Goal: Transaction & Acquisition: Purchase product/service

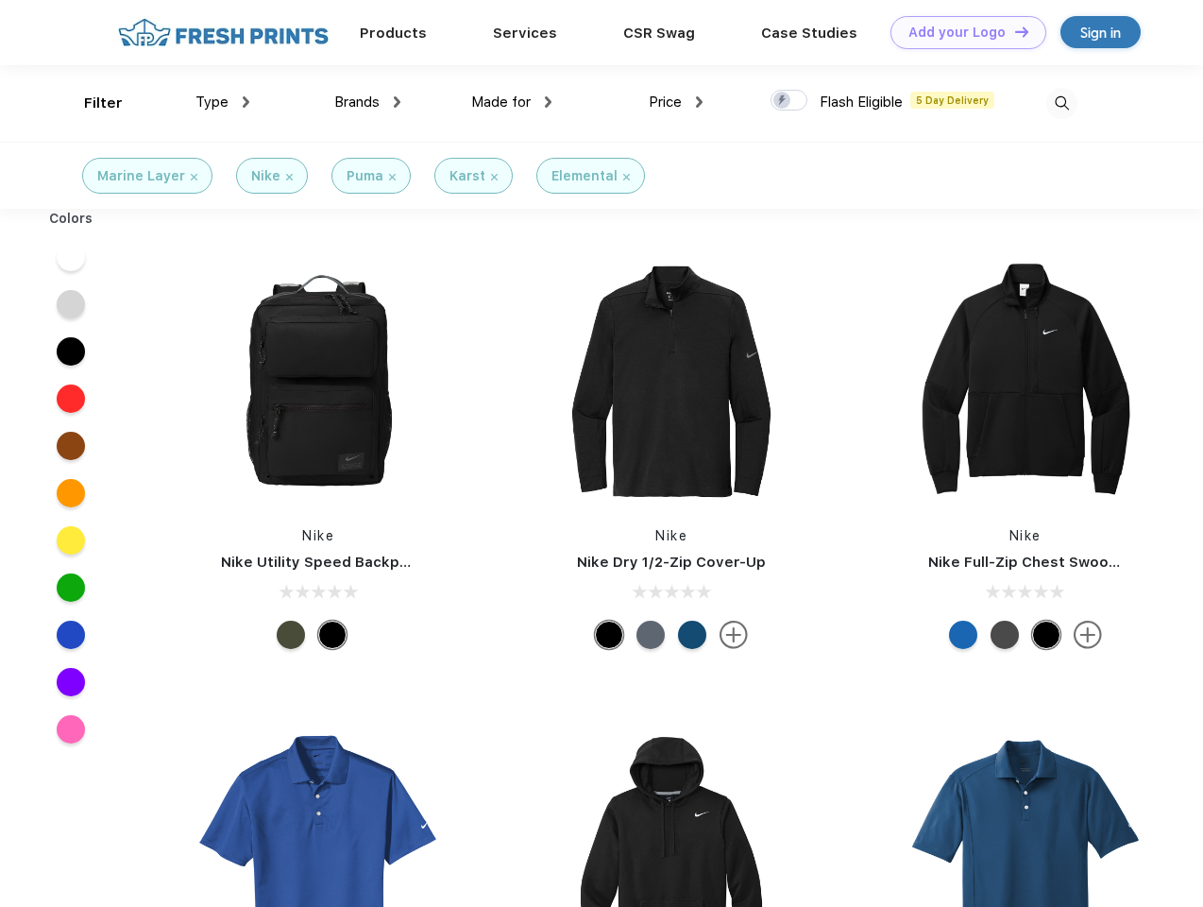
click at [962, 32] on link "Add your Logo Design Tool" at bounding box center [969, 32] width 156 height 33
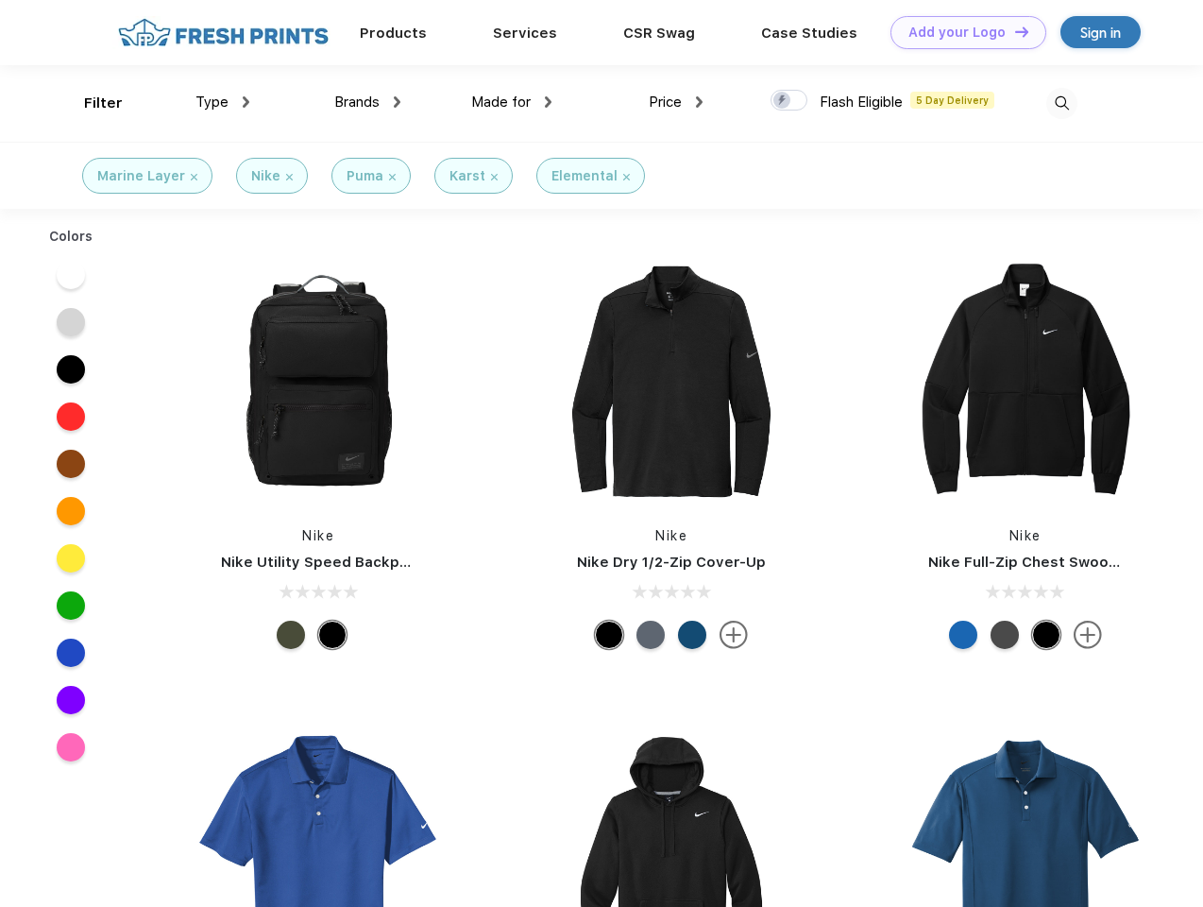
click at [0, 0] on div "Design Tool" at bounding box center [0, 0] width 0 height 0
click at [1013, 31] on link "Add your Logo Design Tool" at bounding box center [969, 32] width 156 height 33
click at [91, 103] on div "Filter" at bounding box center [103, 104] width 39 height 22
click at [223, 102] on span "Type" at bounding box center [212, 102] width 33 height 17
click at [367, 102] on span "Brands" at bounding box center [356, 102] width 45 height 17
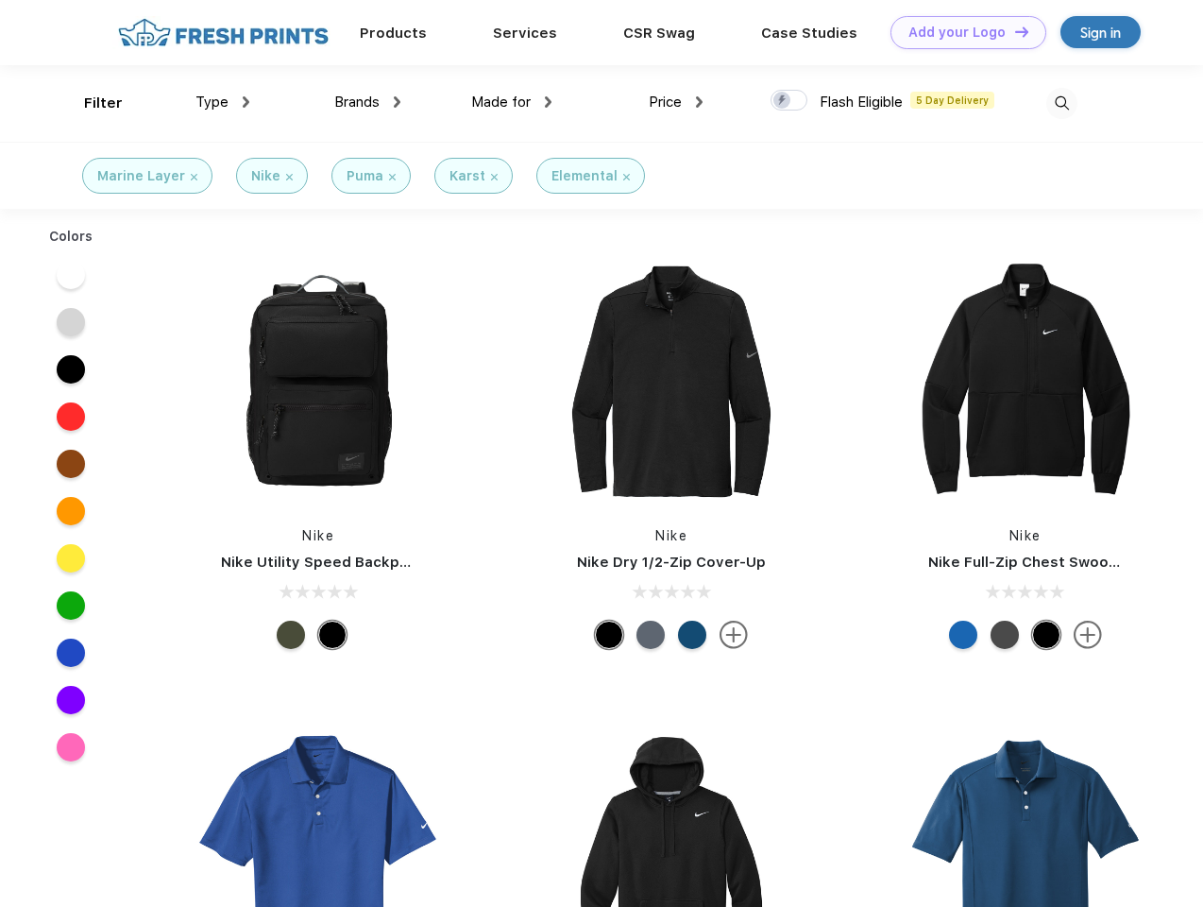
click at [512, 102] on span "Made for" at bounding box center [501, 102] width 60 height 17
click at [676, 102] on span "Price" at bounding box center [665, 102] width 33 height 17
click at [790, 101] on div at bounding box center [789, 100] width 37 height 21
click at [783, 101] on input "checkbox" at bounding box center [777, 95] width 12 height 12
click at [1062, 103] on img at bounding box center [1062, 103] width 31 height 31
